Goal: Task Accomplishment & Management: Manage account settings

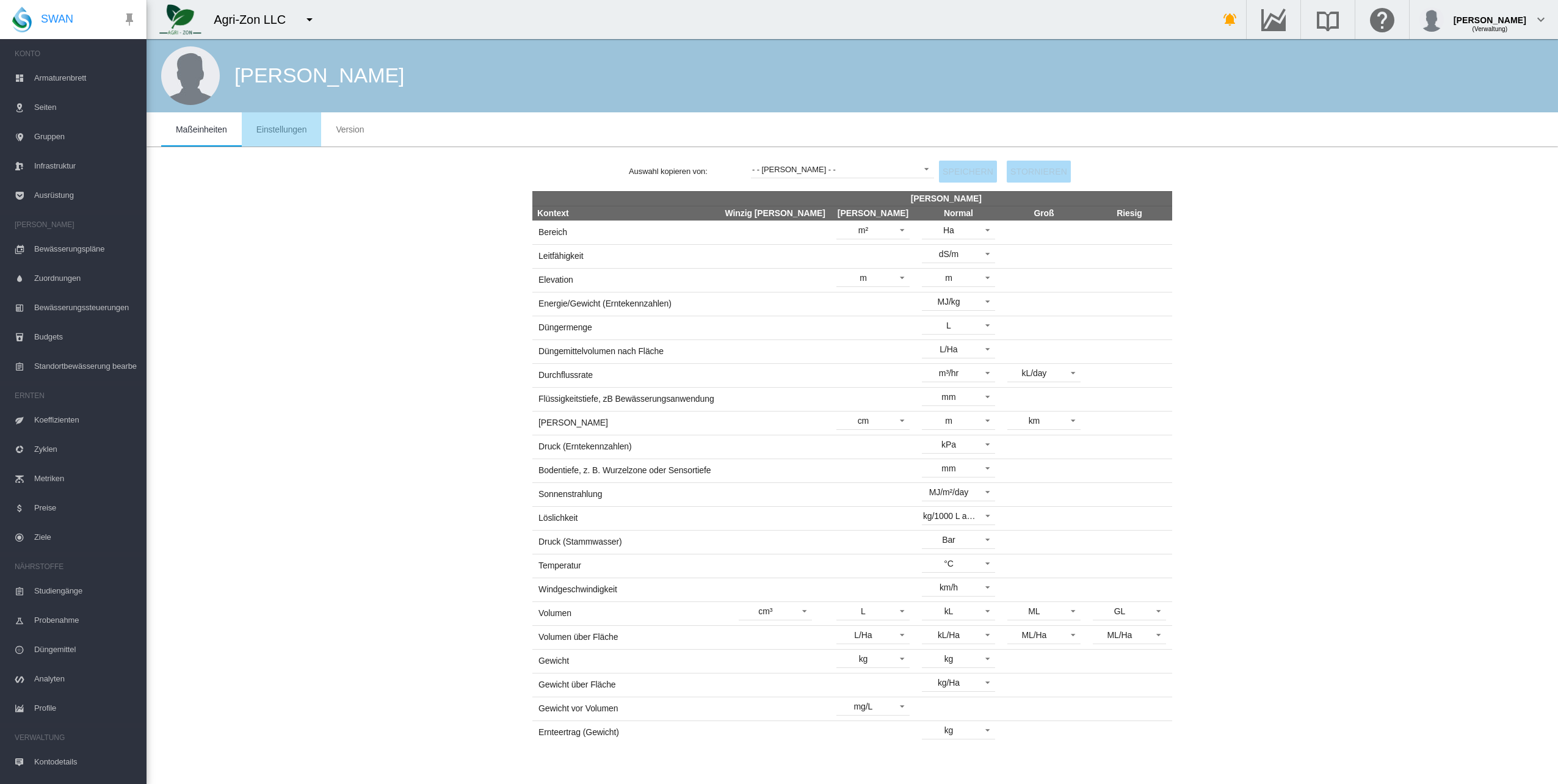
click at [266, 127] on span "Einstellungen" at bounding box center [282, 129] width 50 height 10
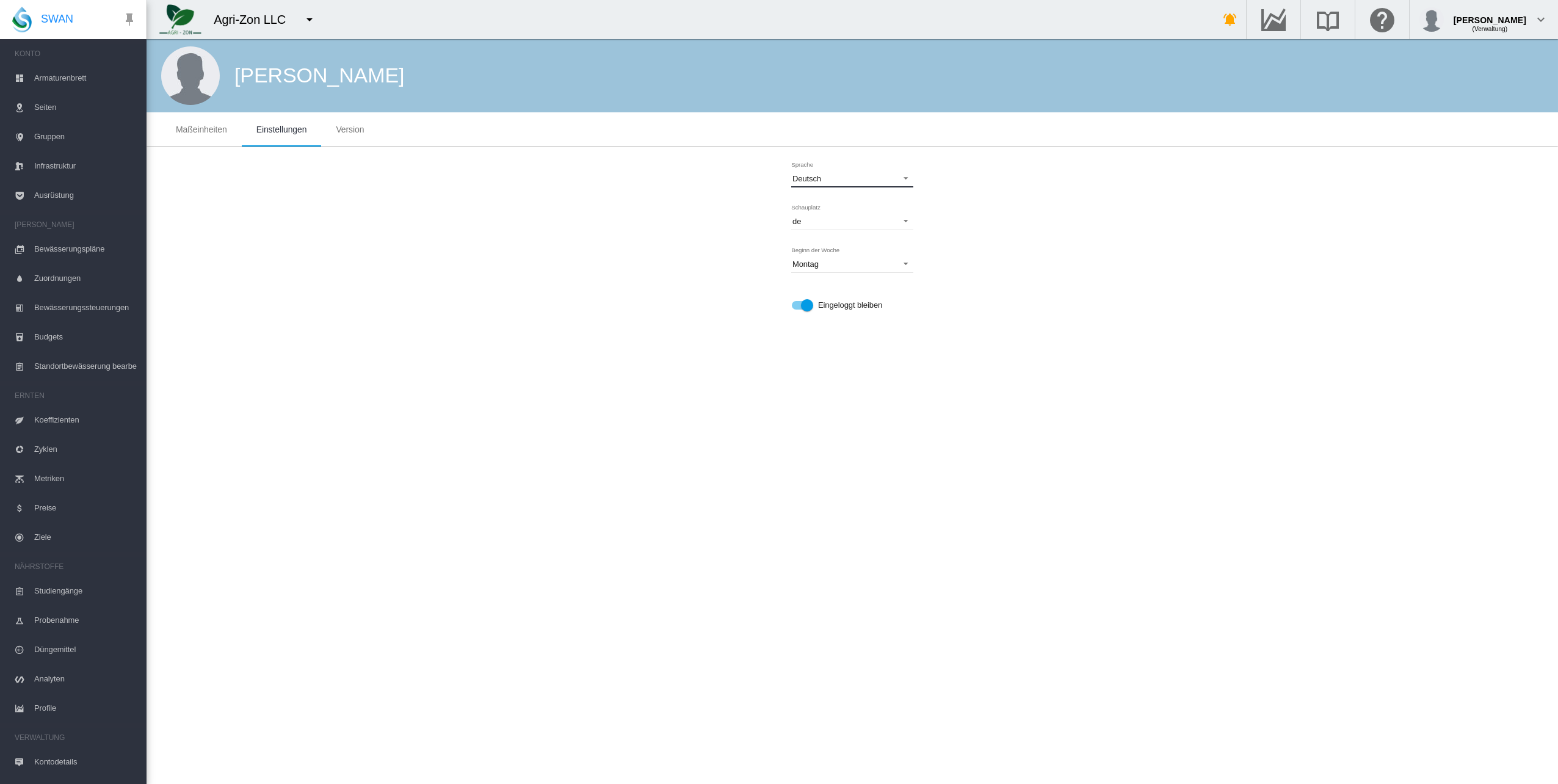
click at [843, 178] on span "Deutsch" at bounding box center [842, 179] width 100 height 11
click at [811, 209] on div "English" at bounding box center [805, 208] width 26 height 11
click at [903, 220] on span "Schauplatz: \a en-GB\a" at bounding box center [902, 220] width 15 height 11
click at [810, 182] on div "en-AU" at bounding box center [803, 187] width 22 height 11
click at [355, 134] on md-tab-item "Version" at bounding box center [358, 128] width 58 height 34
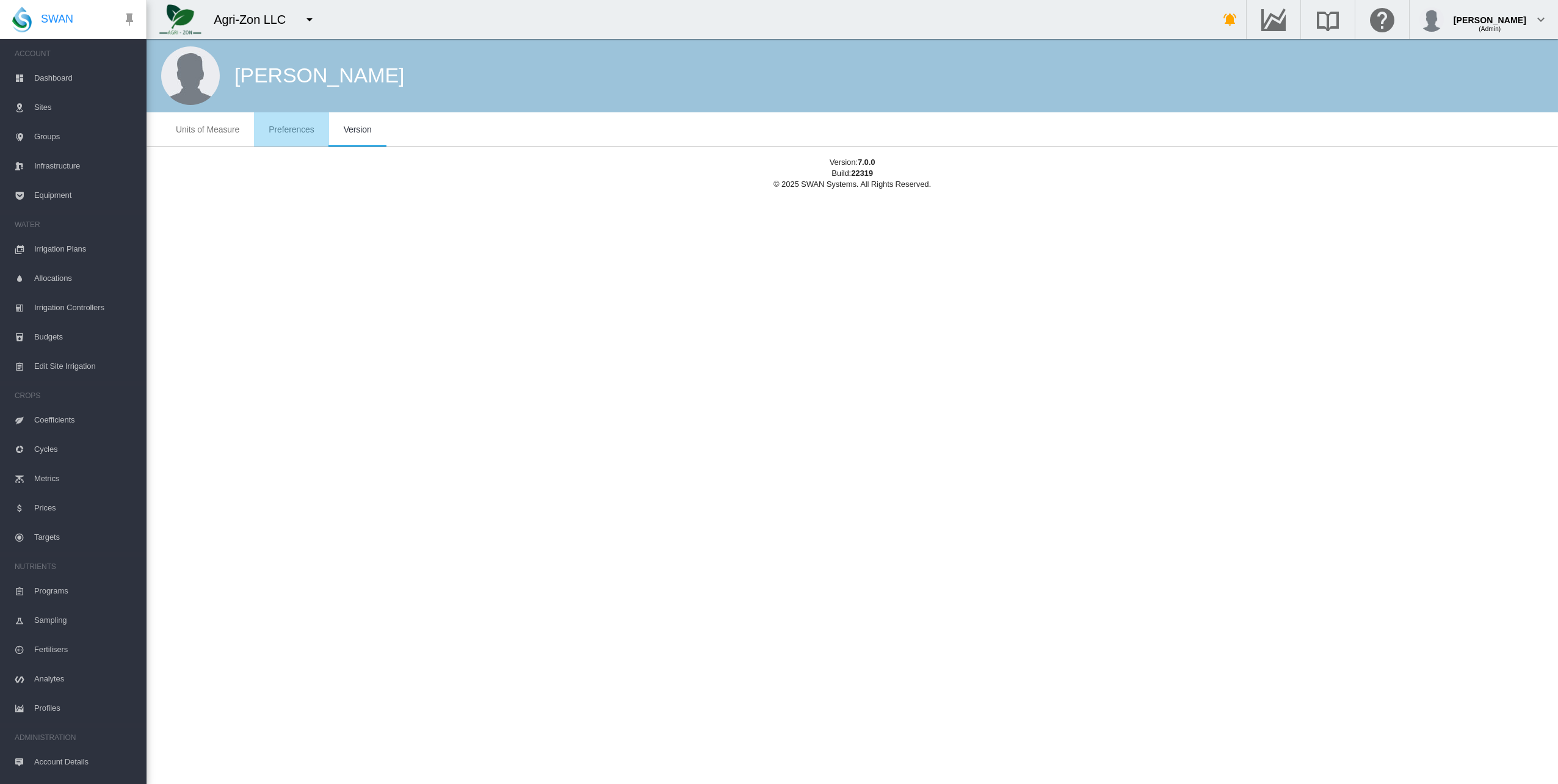
click at [288, 138] on md-tab-item "Preferences" at bounding box center [291, 128] width 74 height 34
click at [359, 130] on span "Version" at bounding box center [358, 129] width 28 height 10
click at [1084, 259] on div "[PERSON_NAME] Units of Measure Preferences Version Units of Measure Preferences…" at bounding box center [852, 412] width 1411 height 745
